Goal: Task Accomplishment & Management: Use online tool/utility

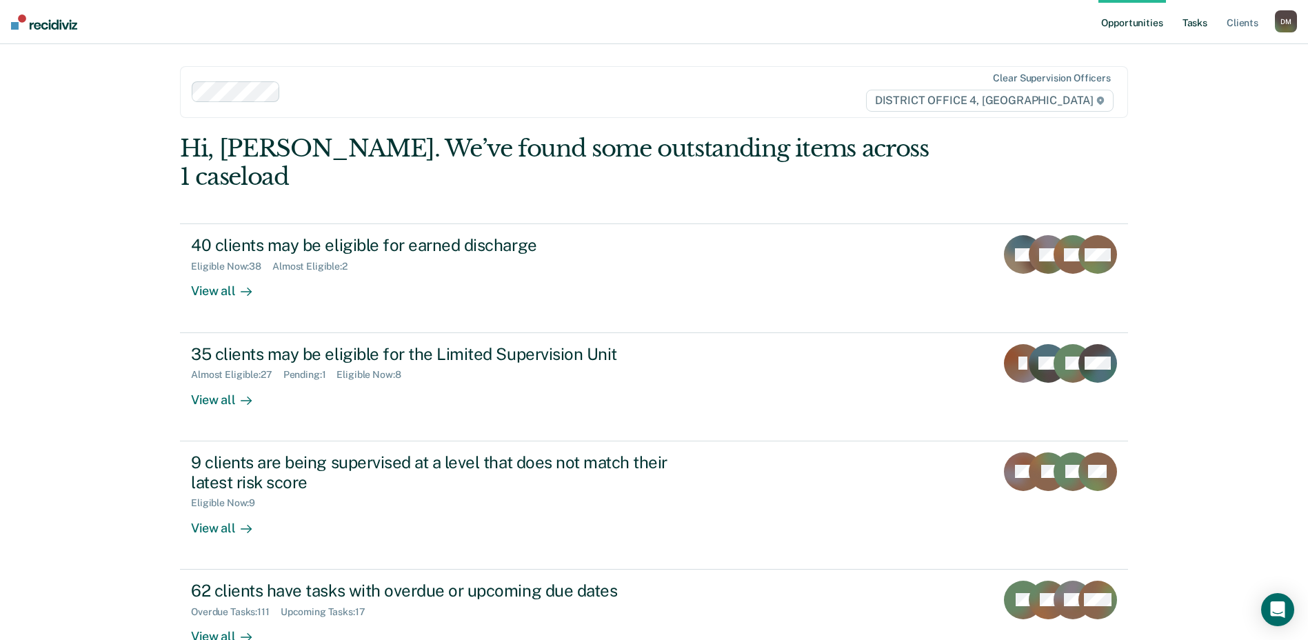
click at [1204, 27] on link "Tasks" at bounding box center [1195, 22] width 30 height 44
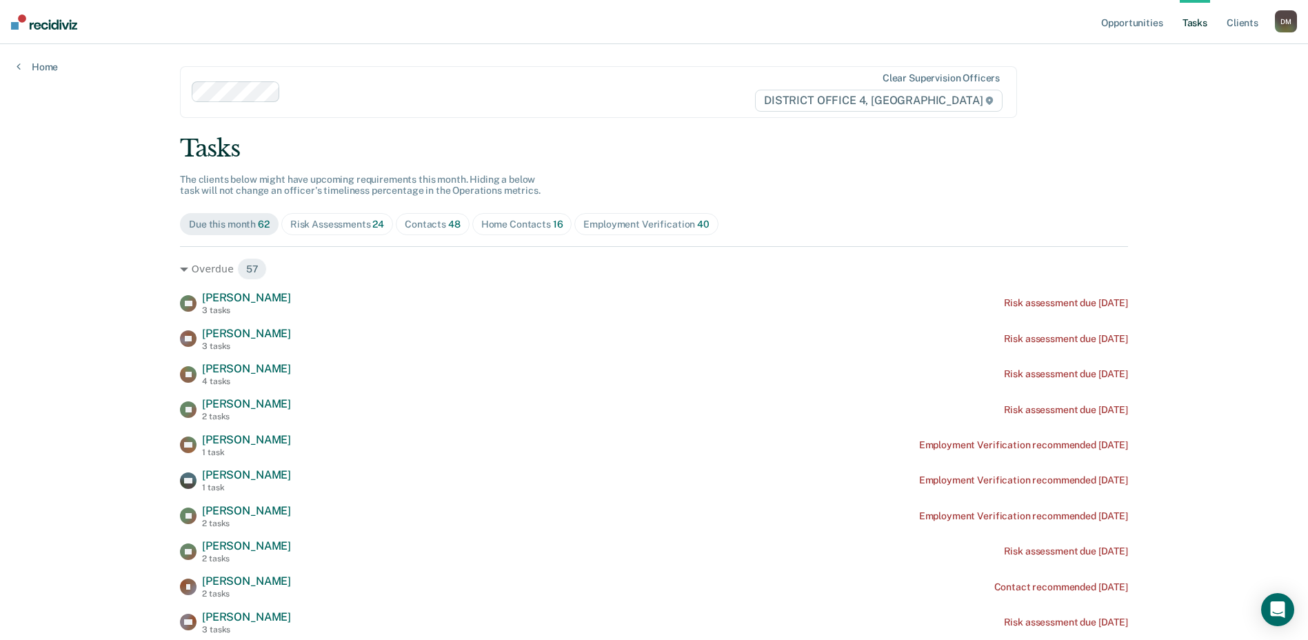
click at [405, 224] on div "Contacts 48" at bounding box center [433, 225] width 56 height 12
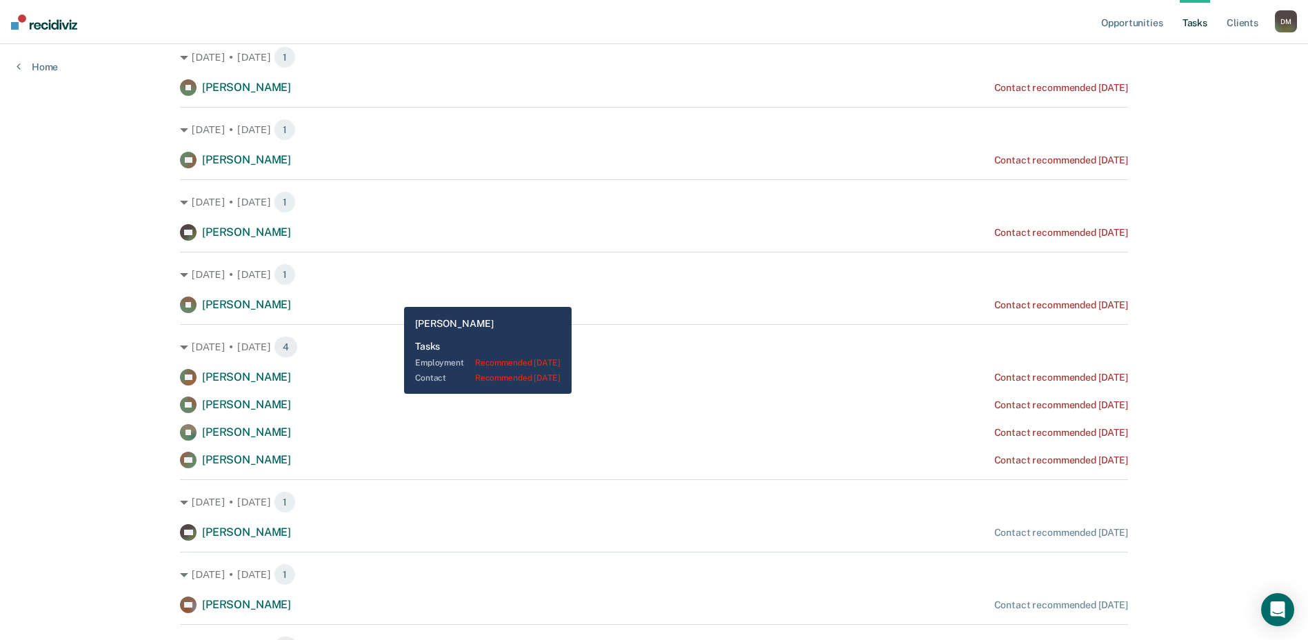
scroll to position [1993, 0]
